Goal: Navigation & Orientation: Find specific page/section

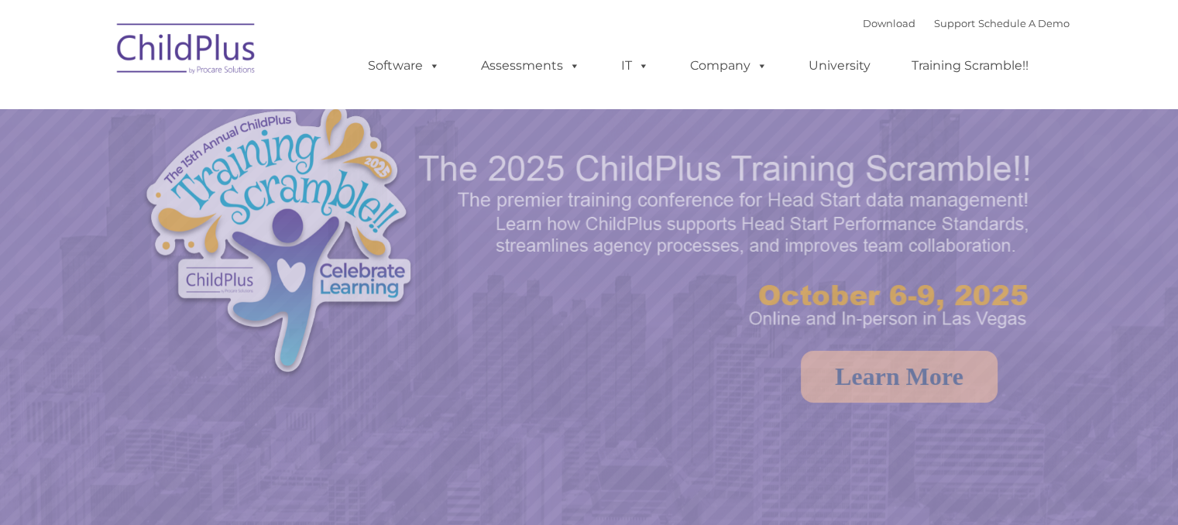
select select "MEDIUM"
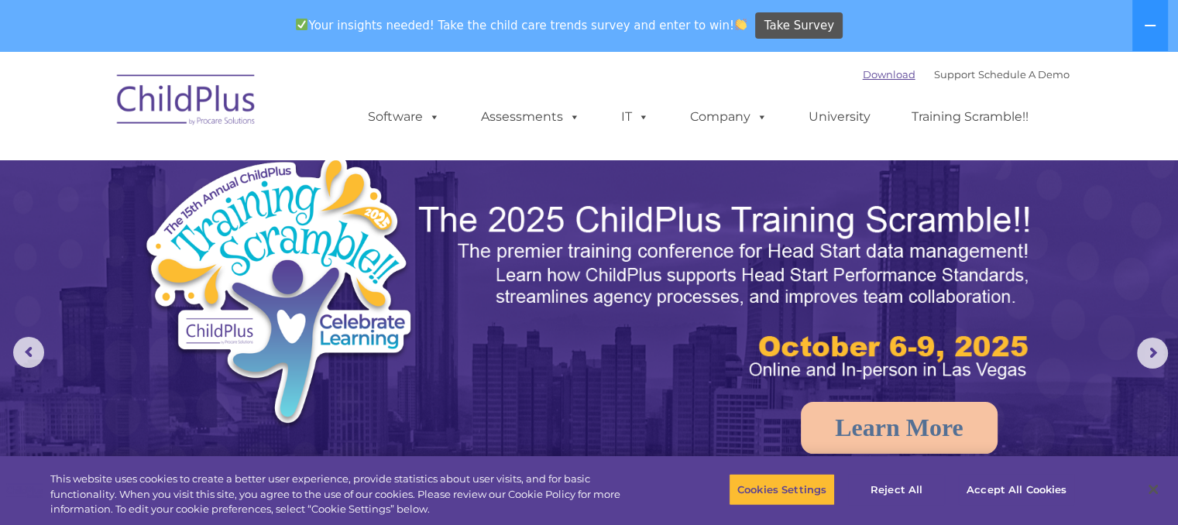
click at [863, 74] on link "Download" at bounding box center [889, 74] width 53 height 12
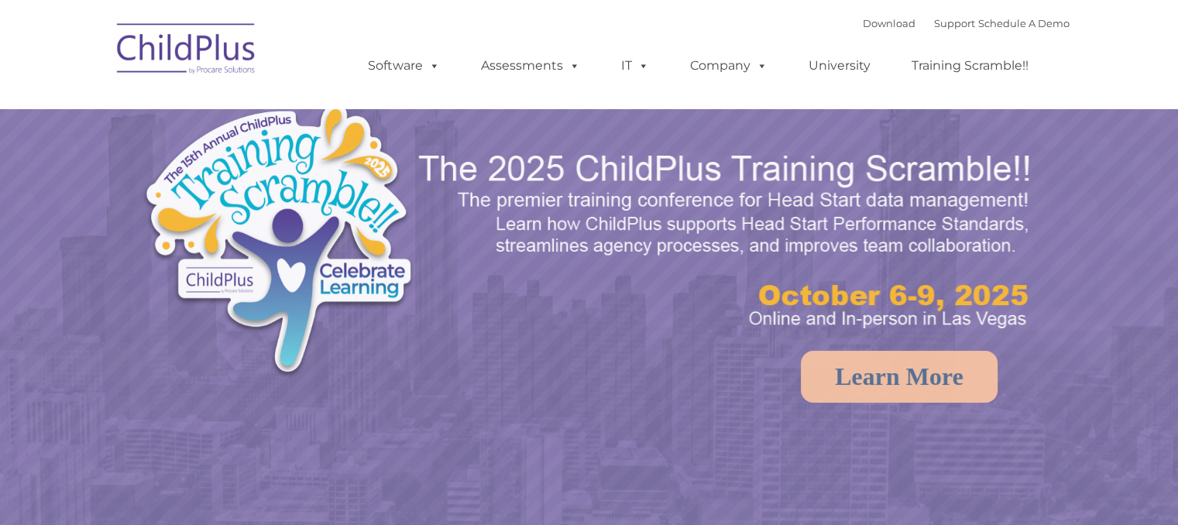
select select "MEDIUM"
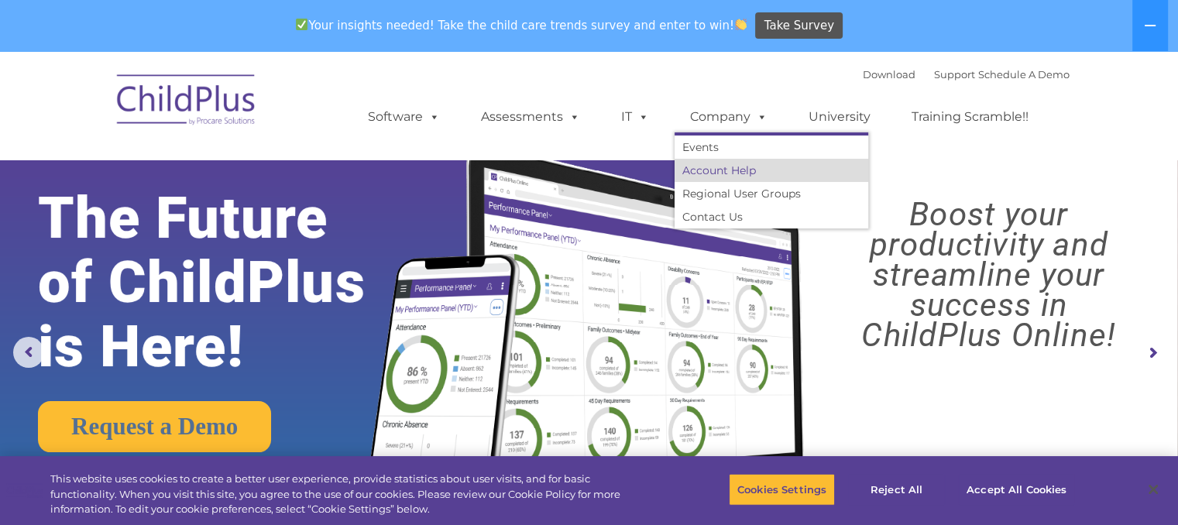
click at [713, 174] on link "Account Help" at bounding box center [772, 170] width 194 height 23
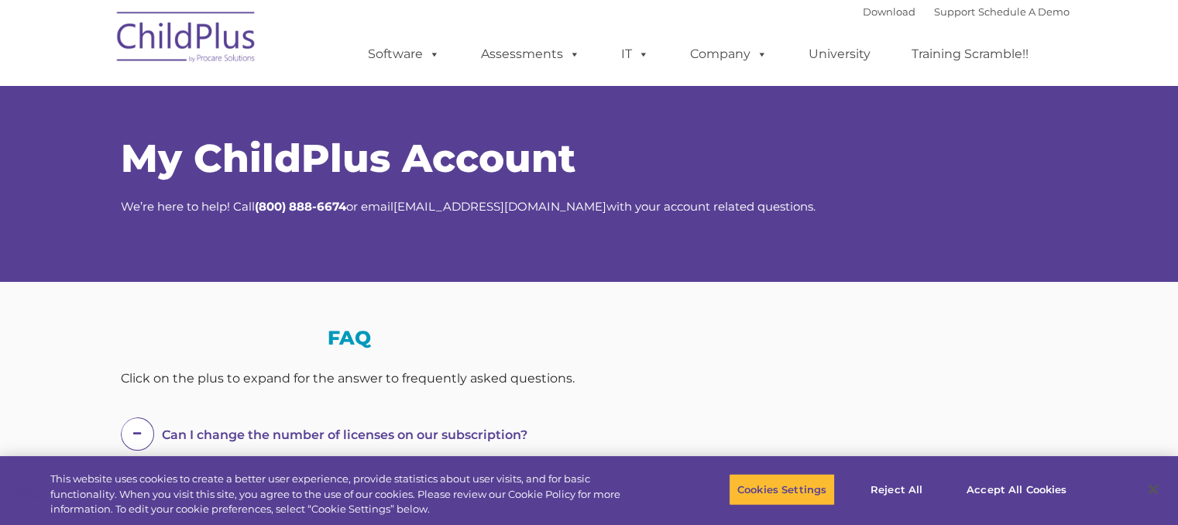
select select "MEDIUM"
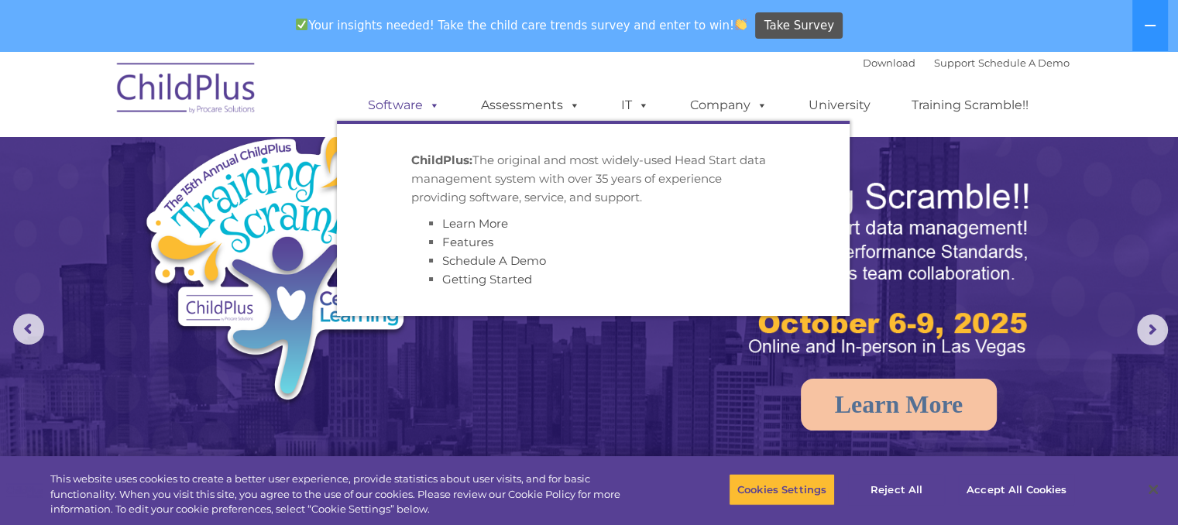
click at [418, 104] on link "Software" at bounding box center [403, 105] width 103 height 31
